Goal: Transaction & Acquisition: Book appointment/travel/reservation

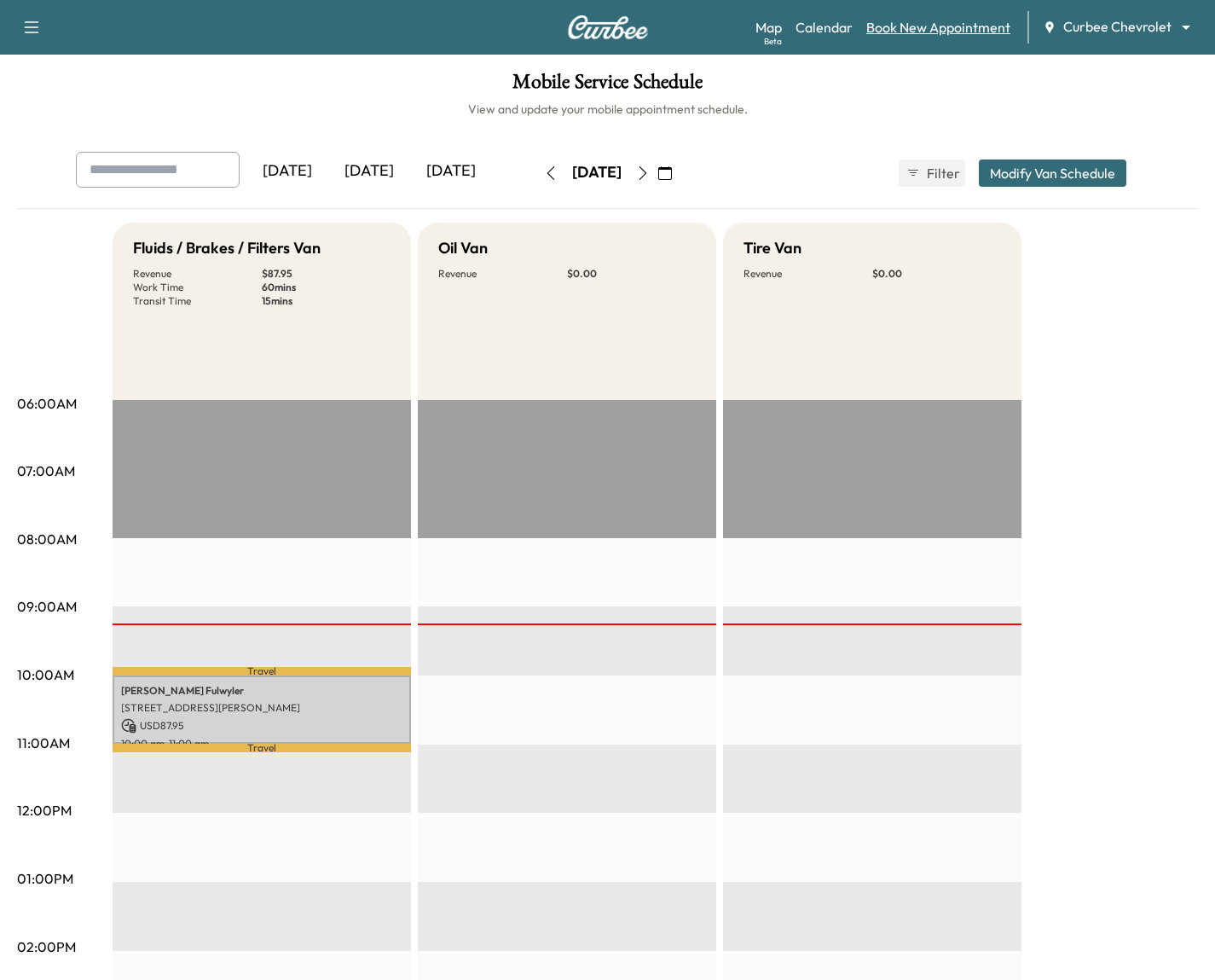
click at [986, 33] on link "Book New Appointment" at bounding box center [937, 27] width 144 height 20
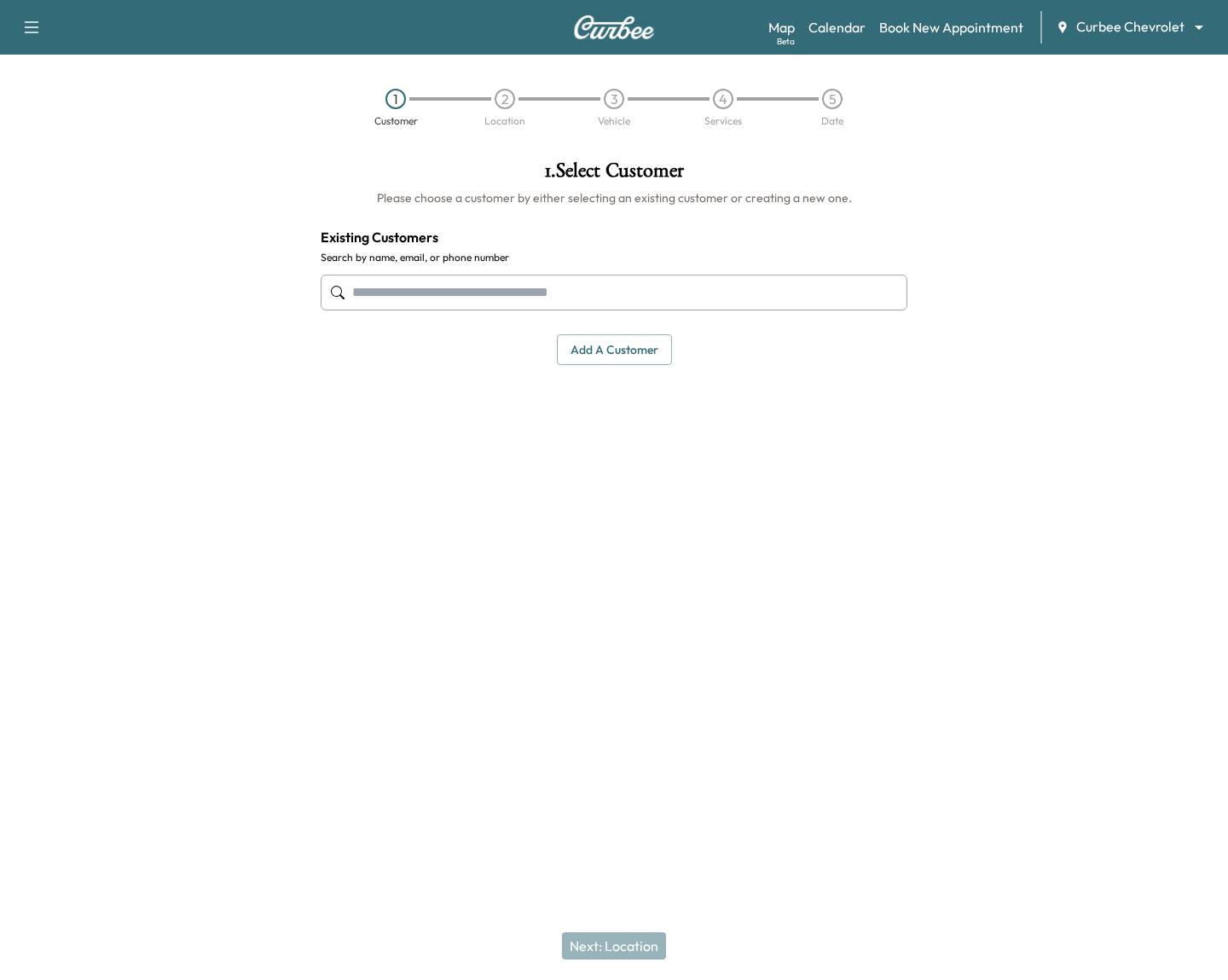
click at [563, 283] on input "text" at bounding box center [614, 292] width 587 height 36
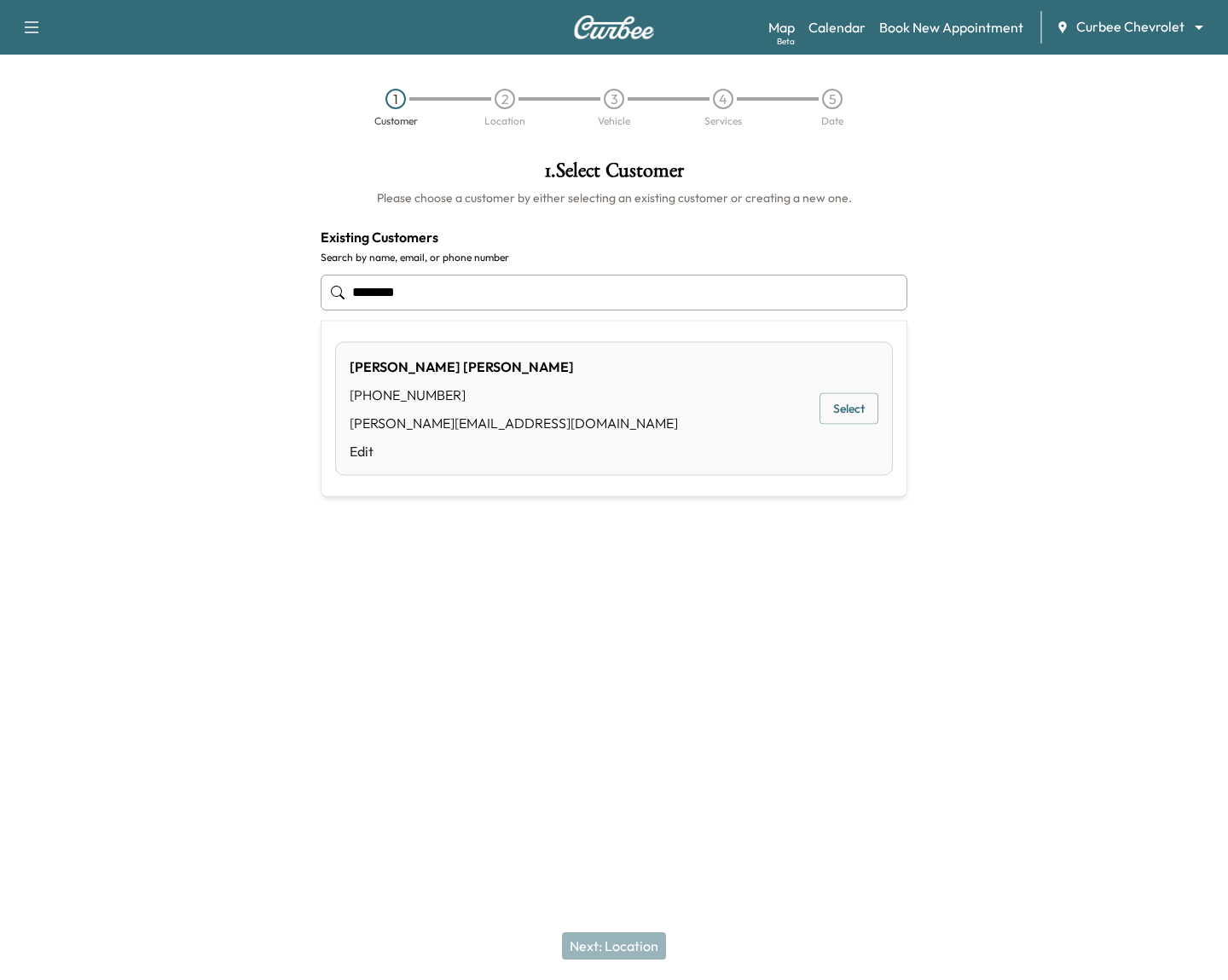
click at [851, 415] on button "Select" at bounding box center [849, 409] width 59 height 32
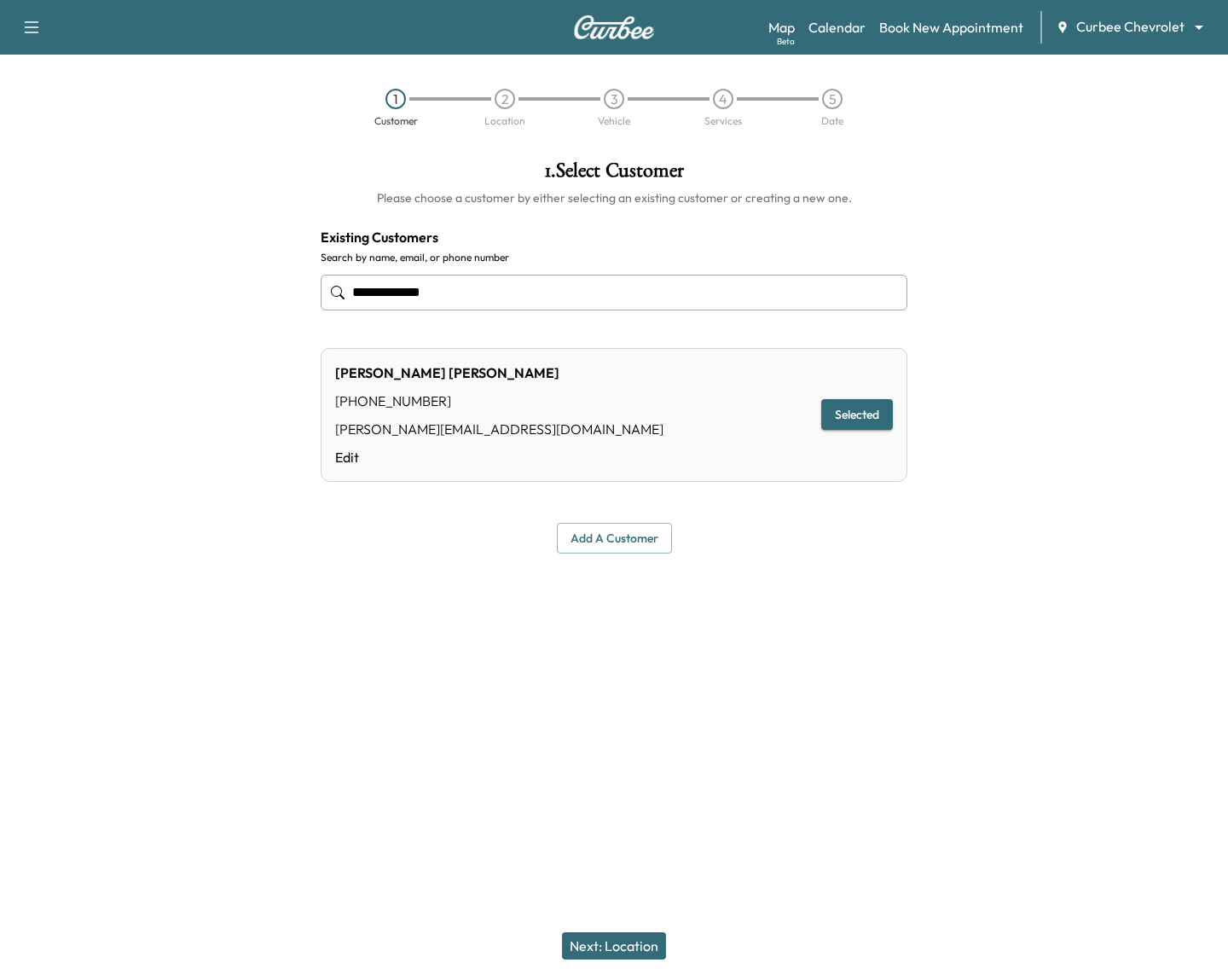
type input "**********"
click at [591, 946] on button "Next: Location" at bounding box center [614, 945] width 104 height 27
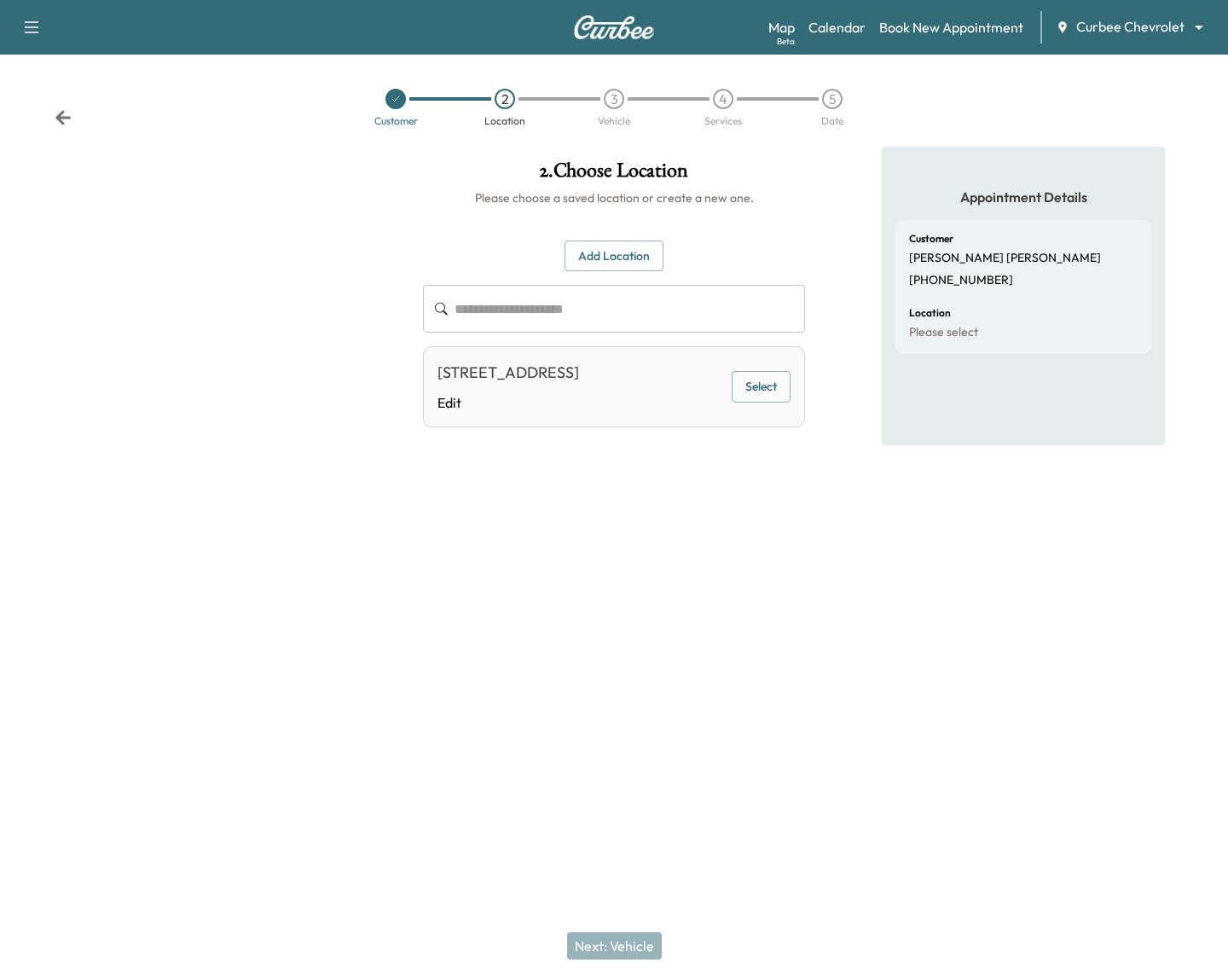
click at [754, 420] on div "[STREET_ADDRESS][PERSON_NAME] Edit Select" at bounding box center [614, 387] width 382 height 81
click at [755, 402] on button "Select" at bounding box center [761, 387] width 59 height 32
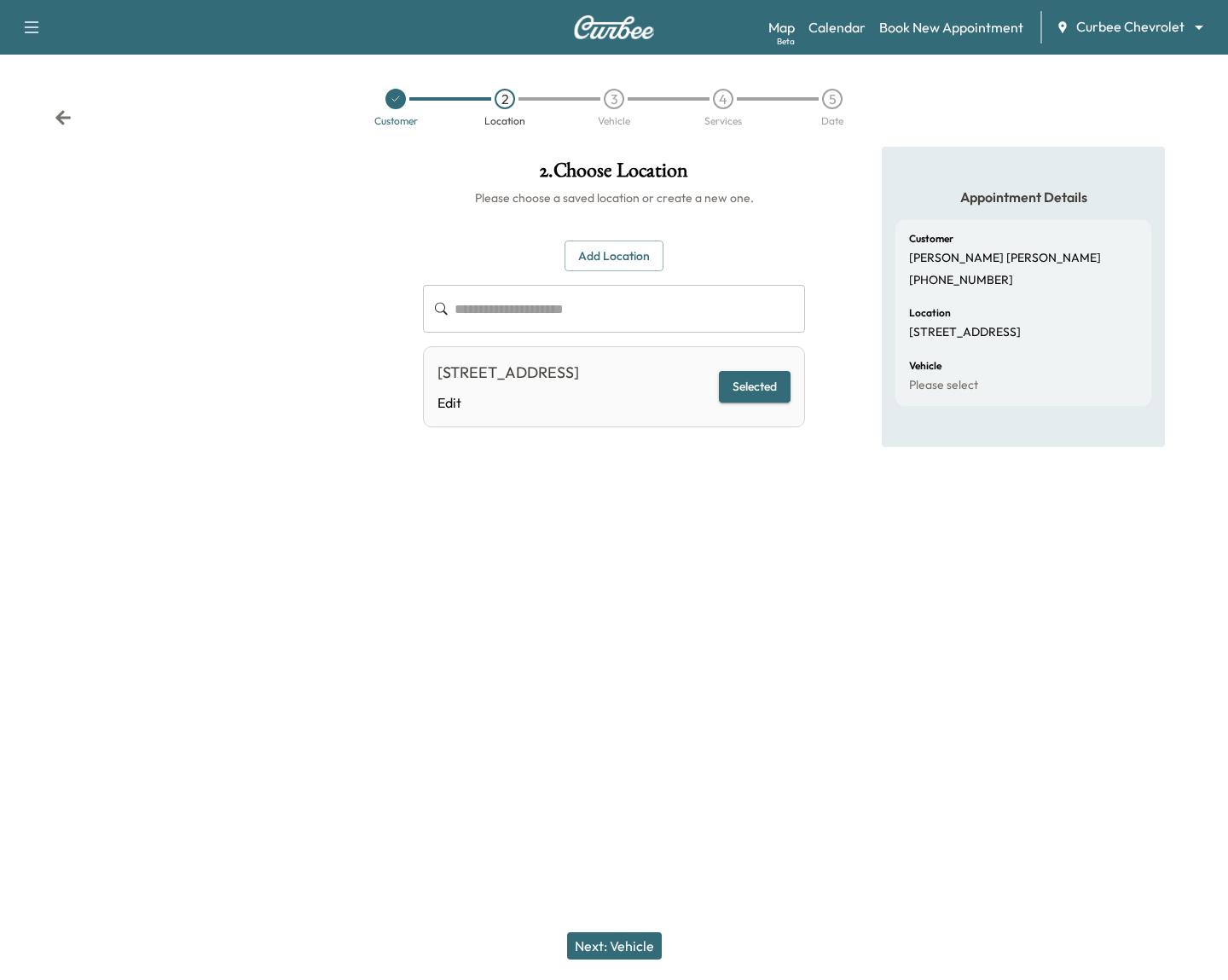
click at [619, 946] on button "Next: Vehicle" at bounding box center [614, 945] width 95 height 27
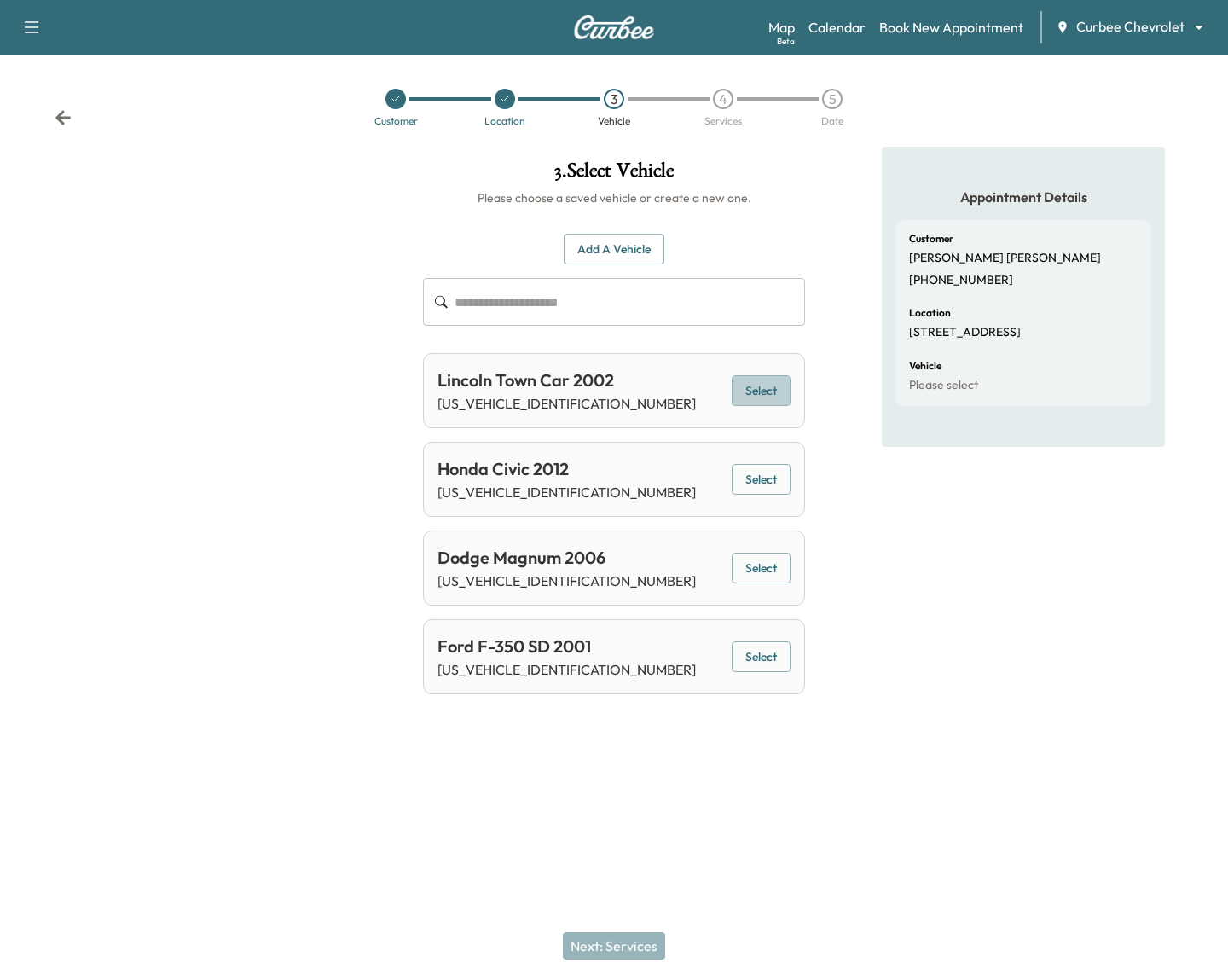
click at [744, 402] on button "Select" at bounding box center [761, 391] width 59 height 32
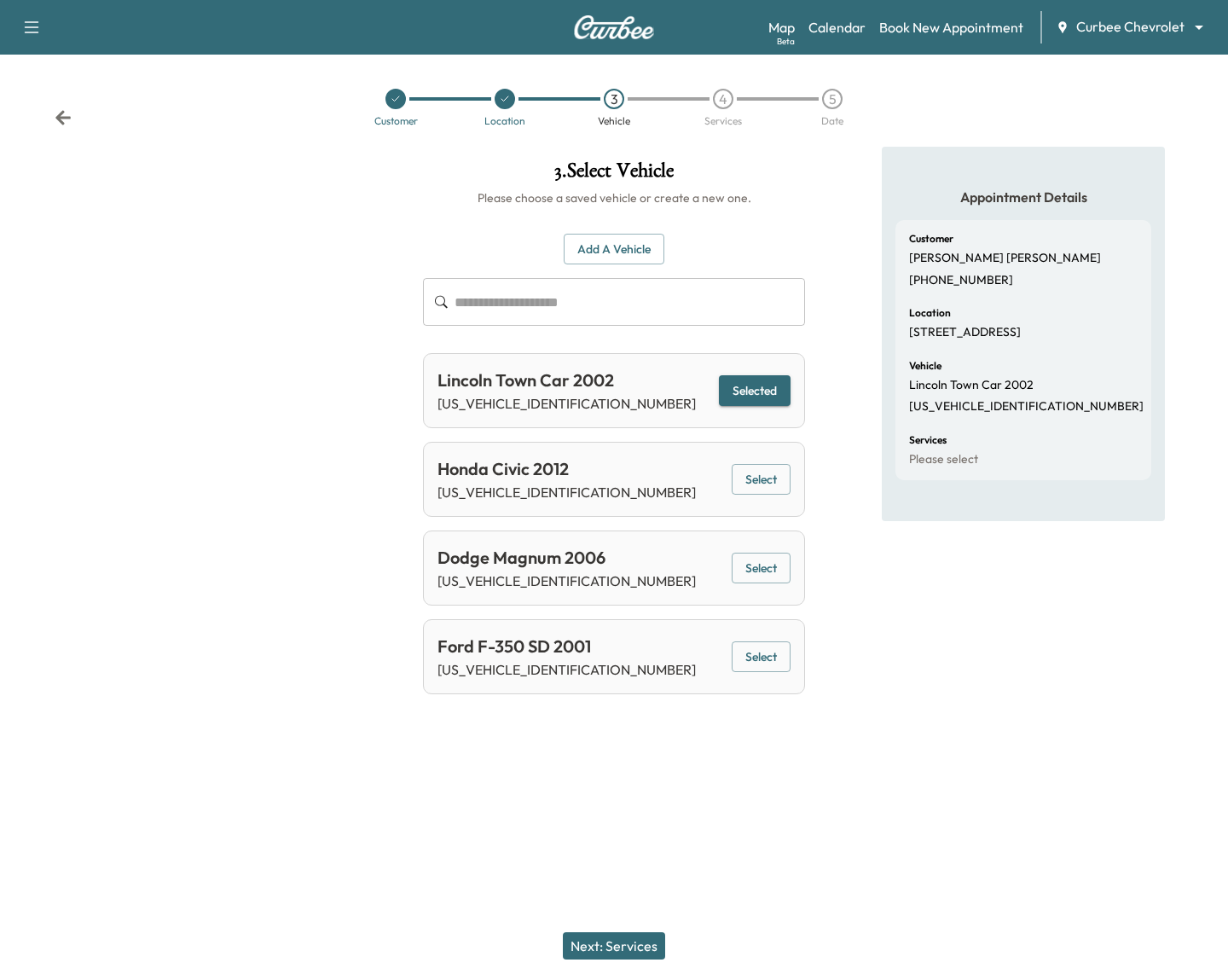
click at [614, 940] on button "Next: Services" at bounding box center [614, 945] width 102 height 27
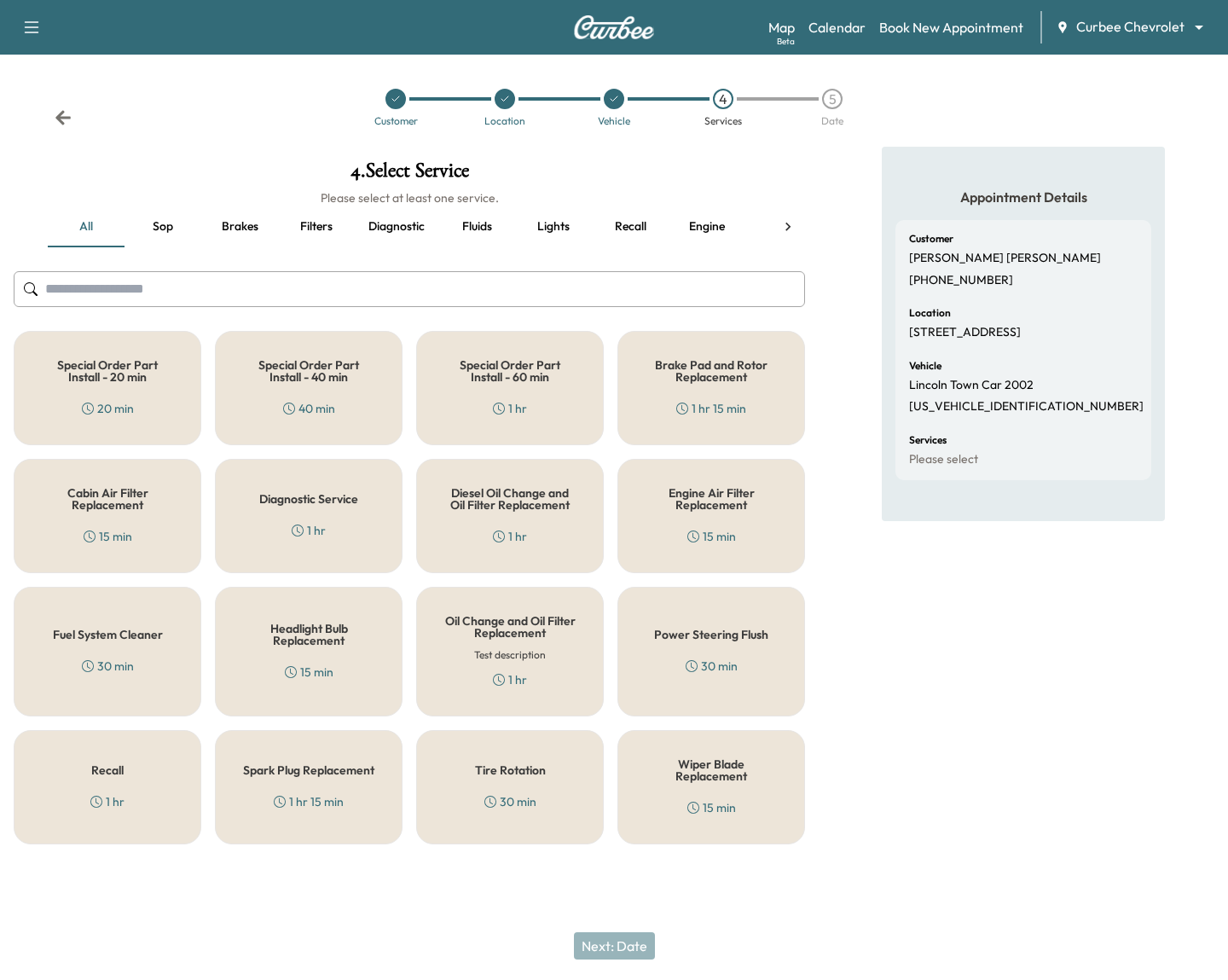
click at [348, 504] on h5 "Diagnostic Service" at bounding box center [309, 499] width 99 height 12
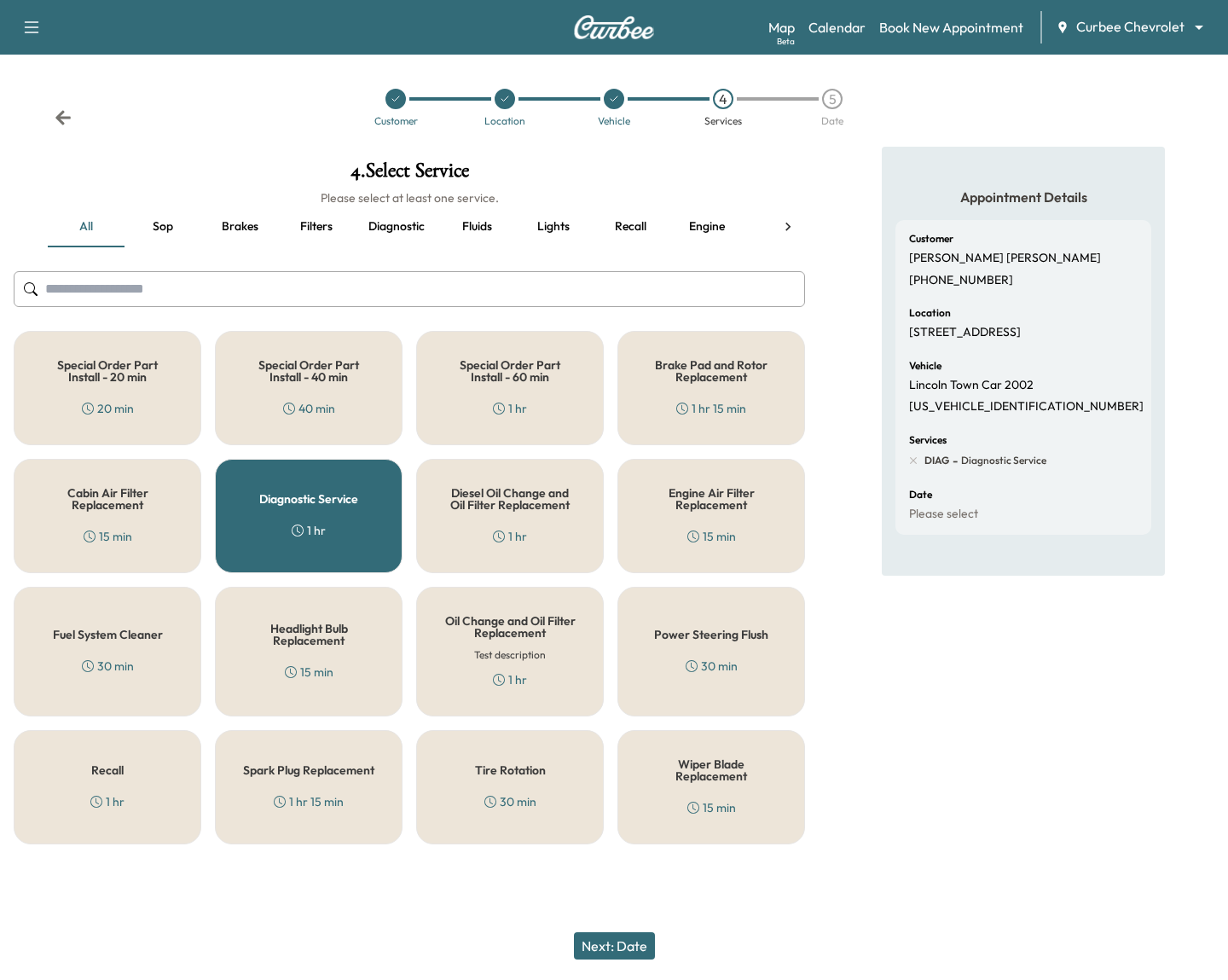
click at [634, 938] on button "Next: Date" at bounding box center [614, 945] width 81 height 27
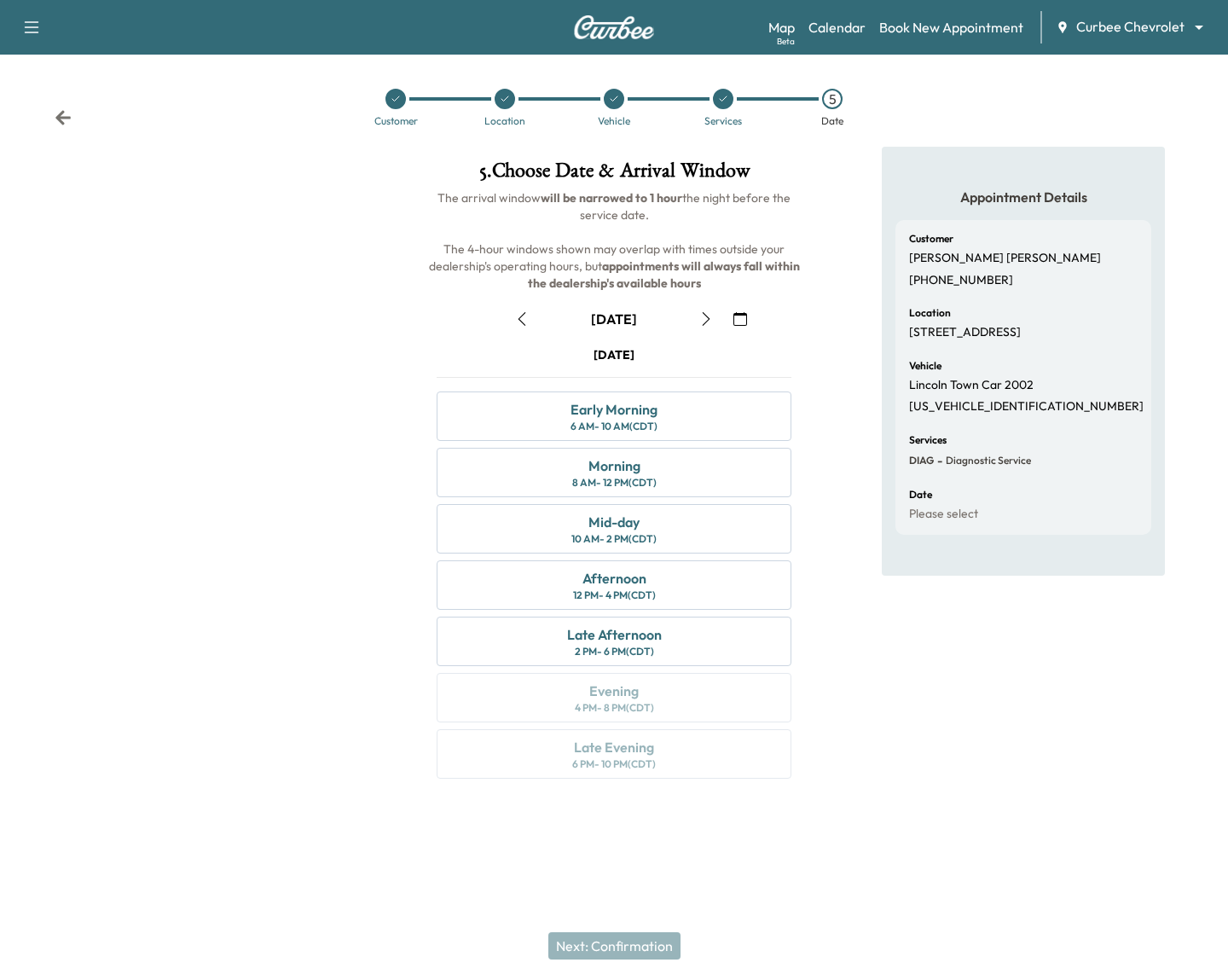
click at [517, 310] on button "button" at bounding box center [522, 319] width 29 height 27
click at [522, 322] on div "[DATE]" at bounding box center [614, 319] width 213 height 27
click at [521, 318] on div "[DATE]" at bounding box center [614, 319] width 213 height 27
